Goal: Find specific page/section: Find specific page/section

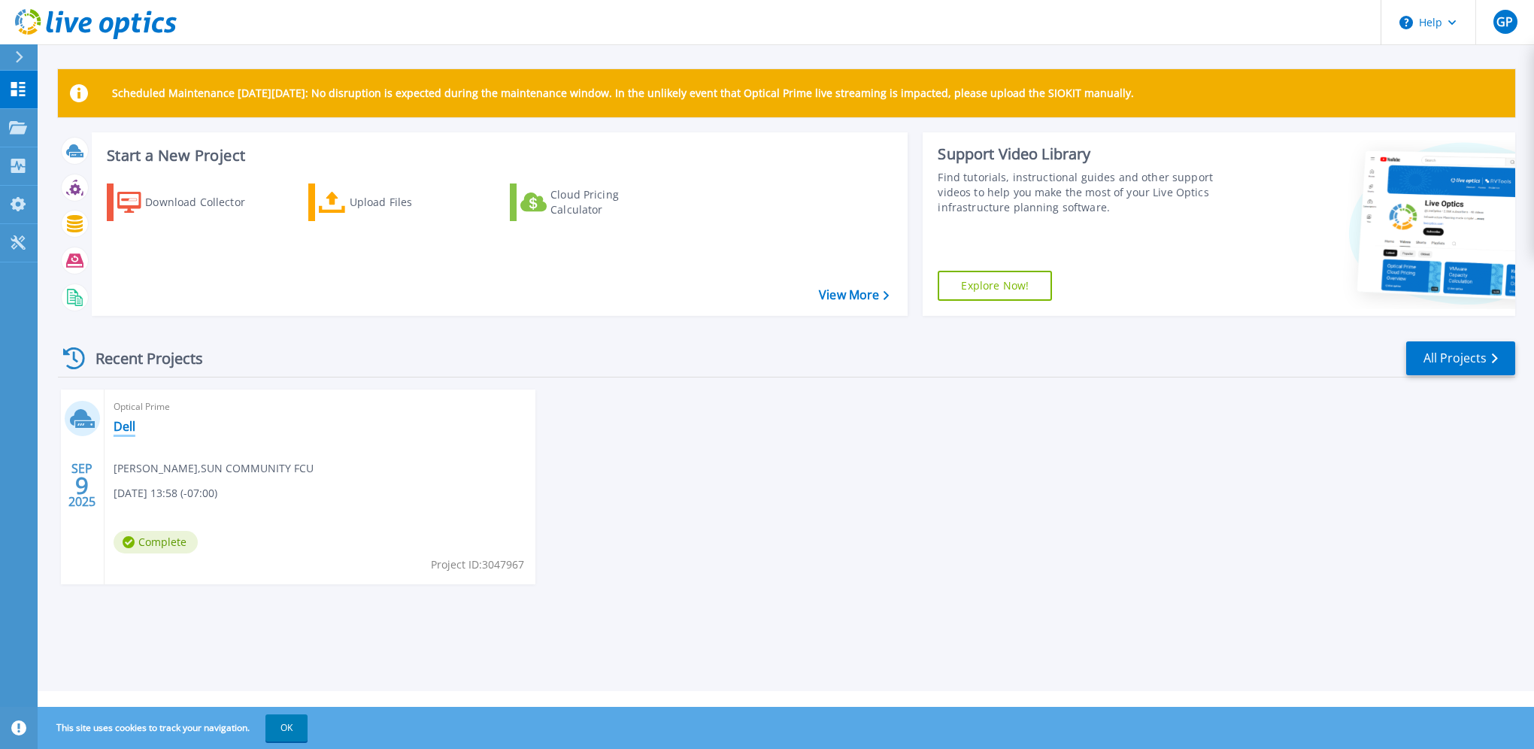
click at [133, 430] on link "Dell" at bounding box center [125, 426] width 22 height 15
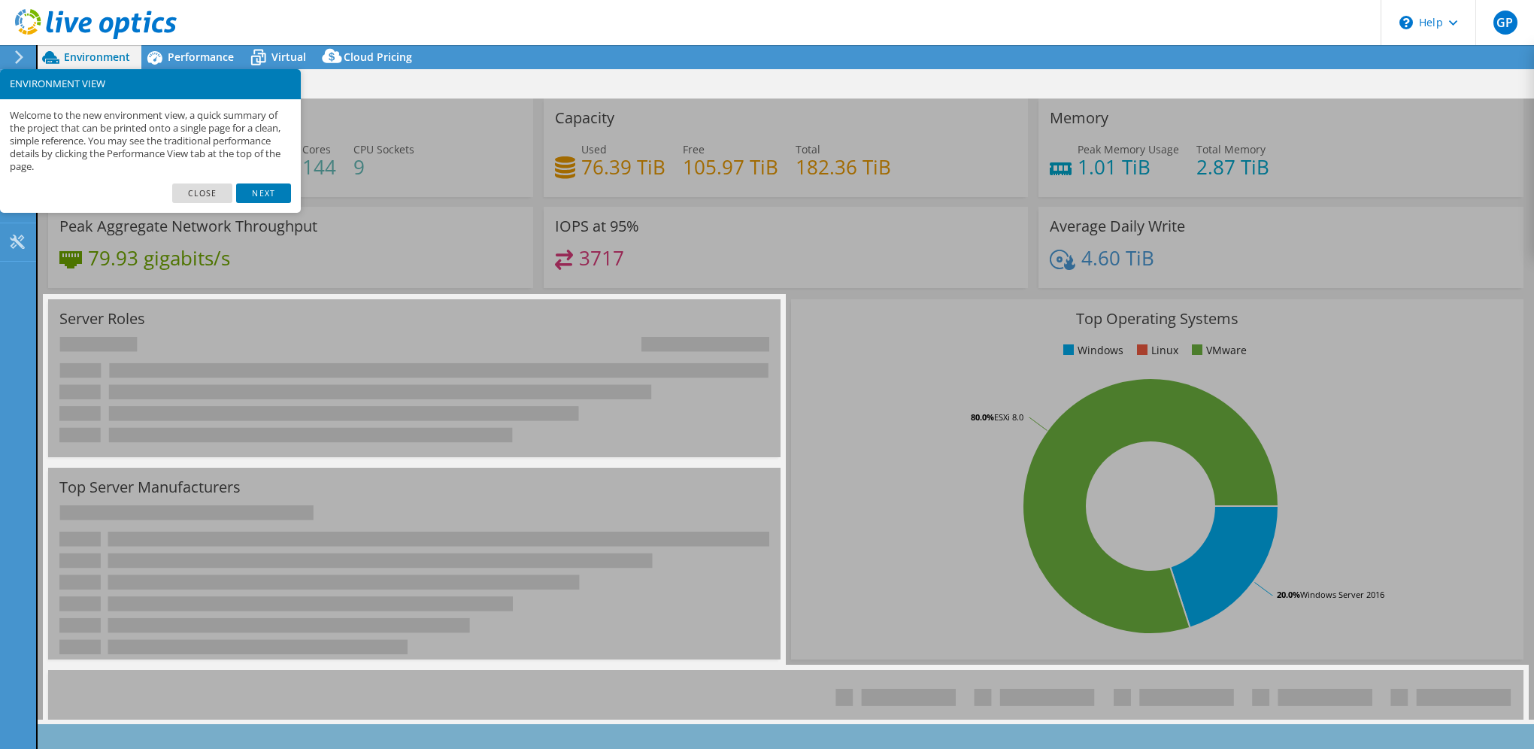
select select "USD"
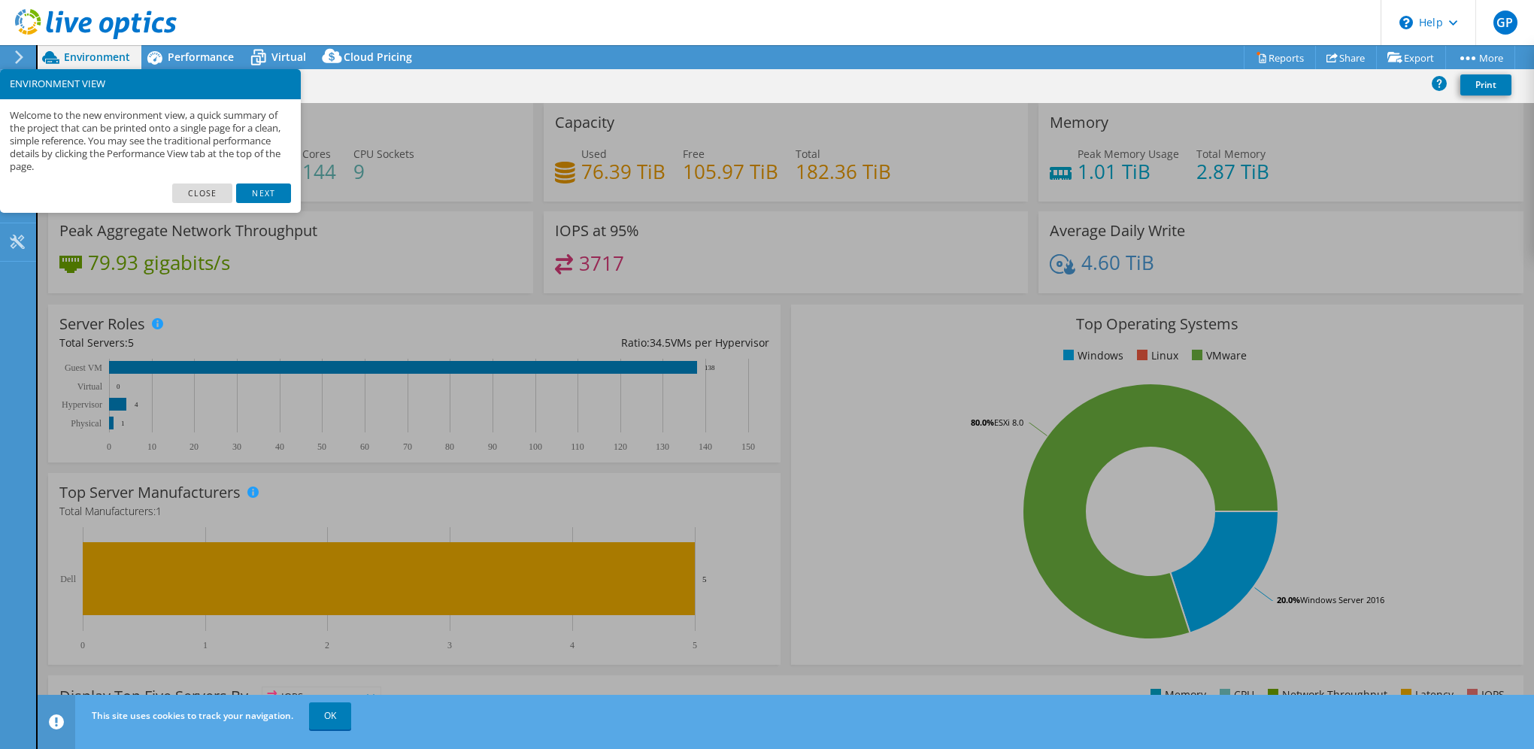
click at [187, 197] on link "Close" at bounding box center [202, 193] width 61 height 20
